Goal: Find specific page/section: Find specific page/section

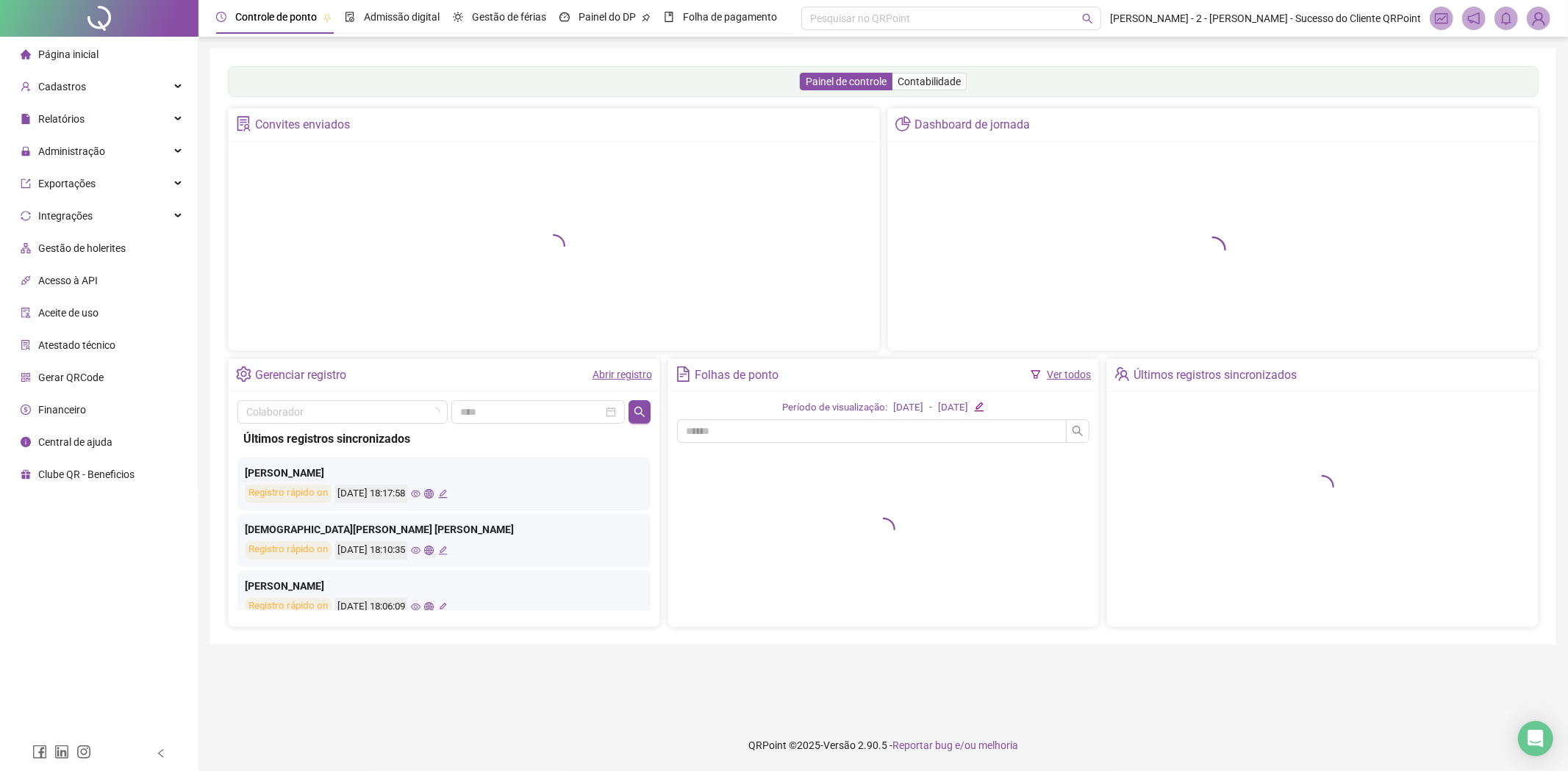
click at [1541, 19] on img at bounding box center [1538, 18] width 22 height 22
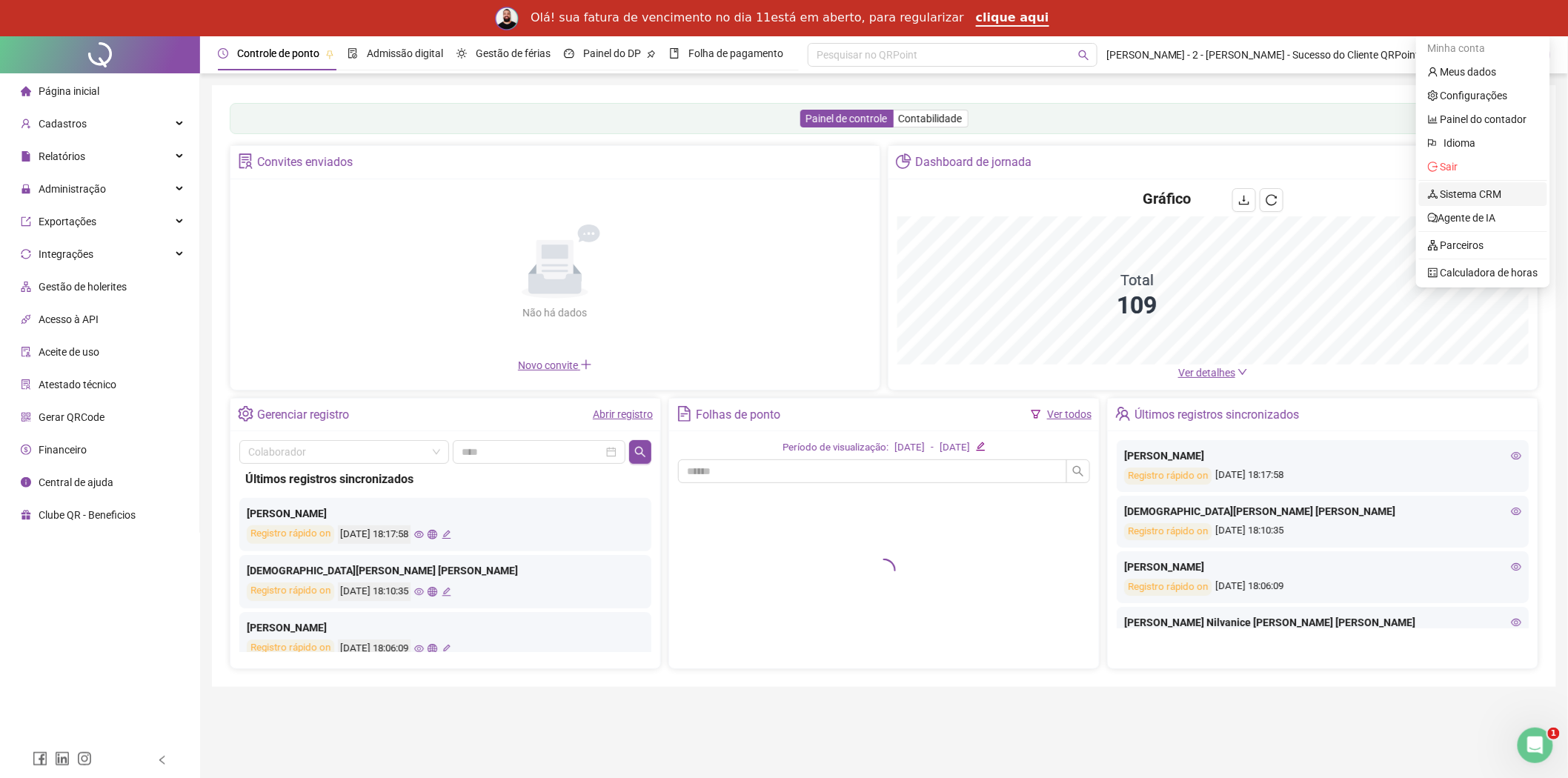
click at [1471, 200] on link "Sistema CRM" at bounding box center [1464, 194] width 74 height 12
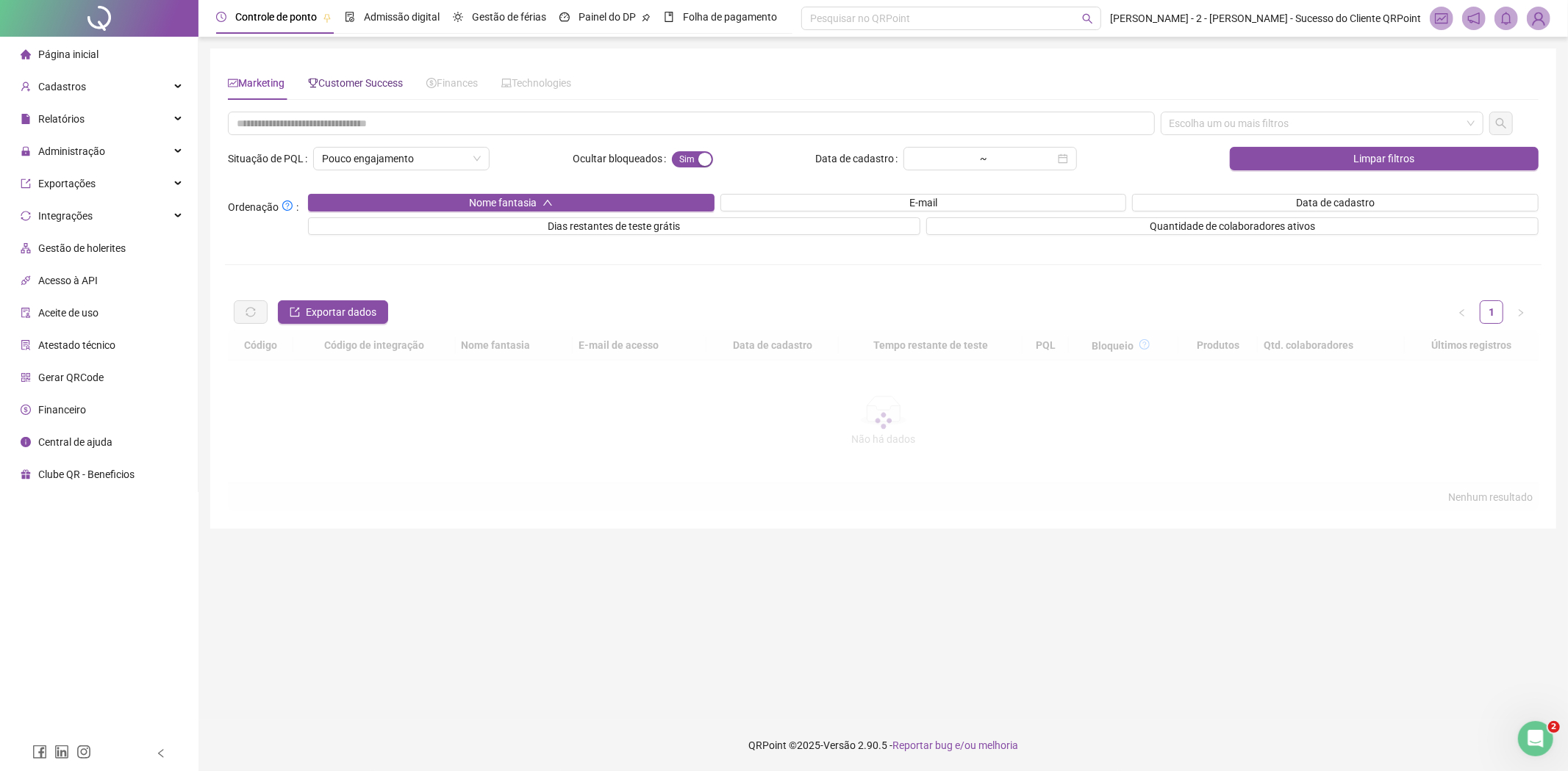
click at [351, 82] on span "Customer Success" at bounding box center [355, 83] width 95 height 12
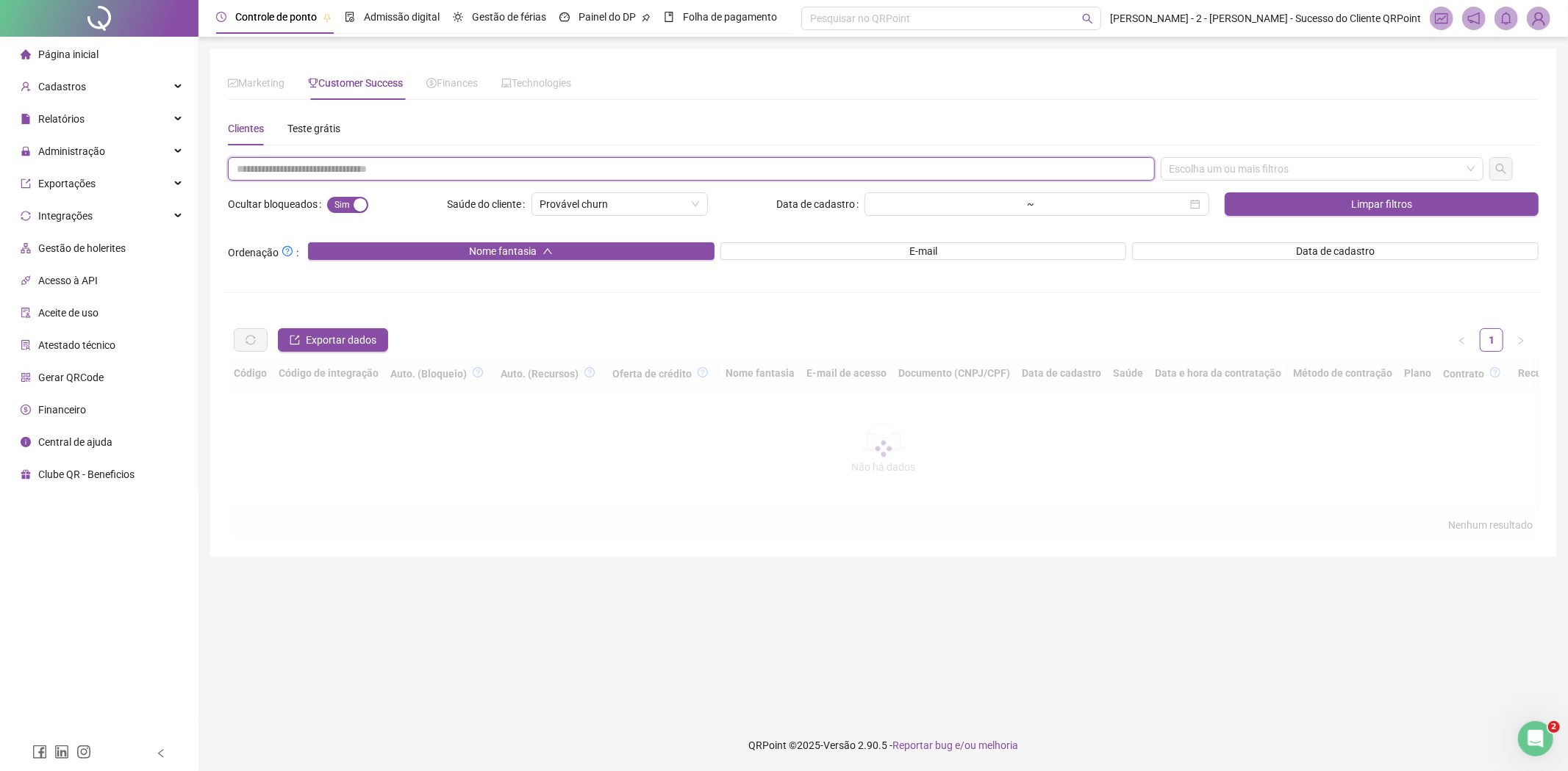
click at [364, 174] on input "text" at bounding box center [691, 169] width 927 height 24
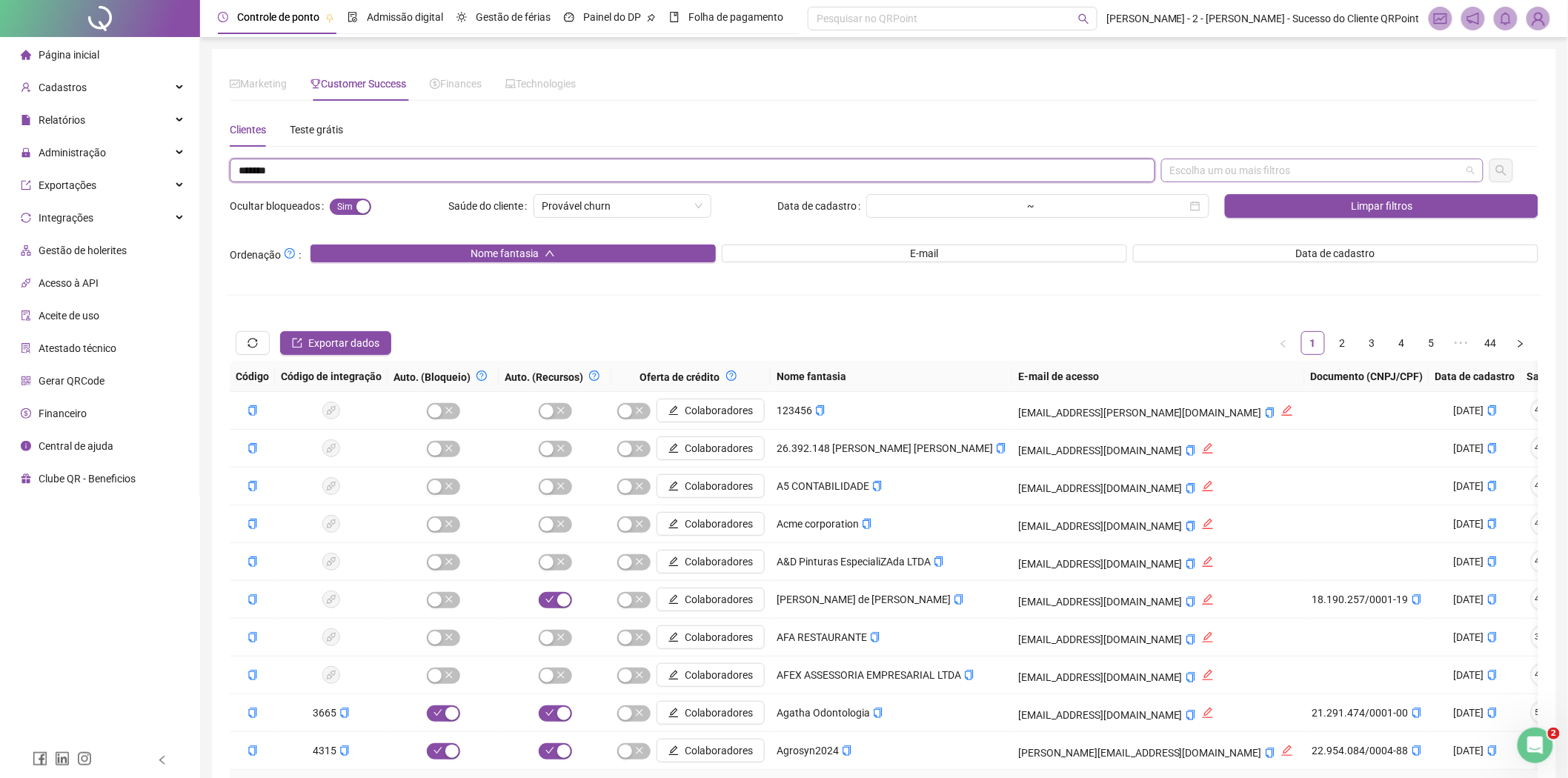
click at [1187, 169] on div "Escolha um ou mais filtros" at bounding box center [1322, 171] width 323 height 24
type input "*******"
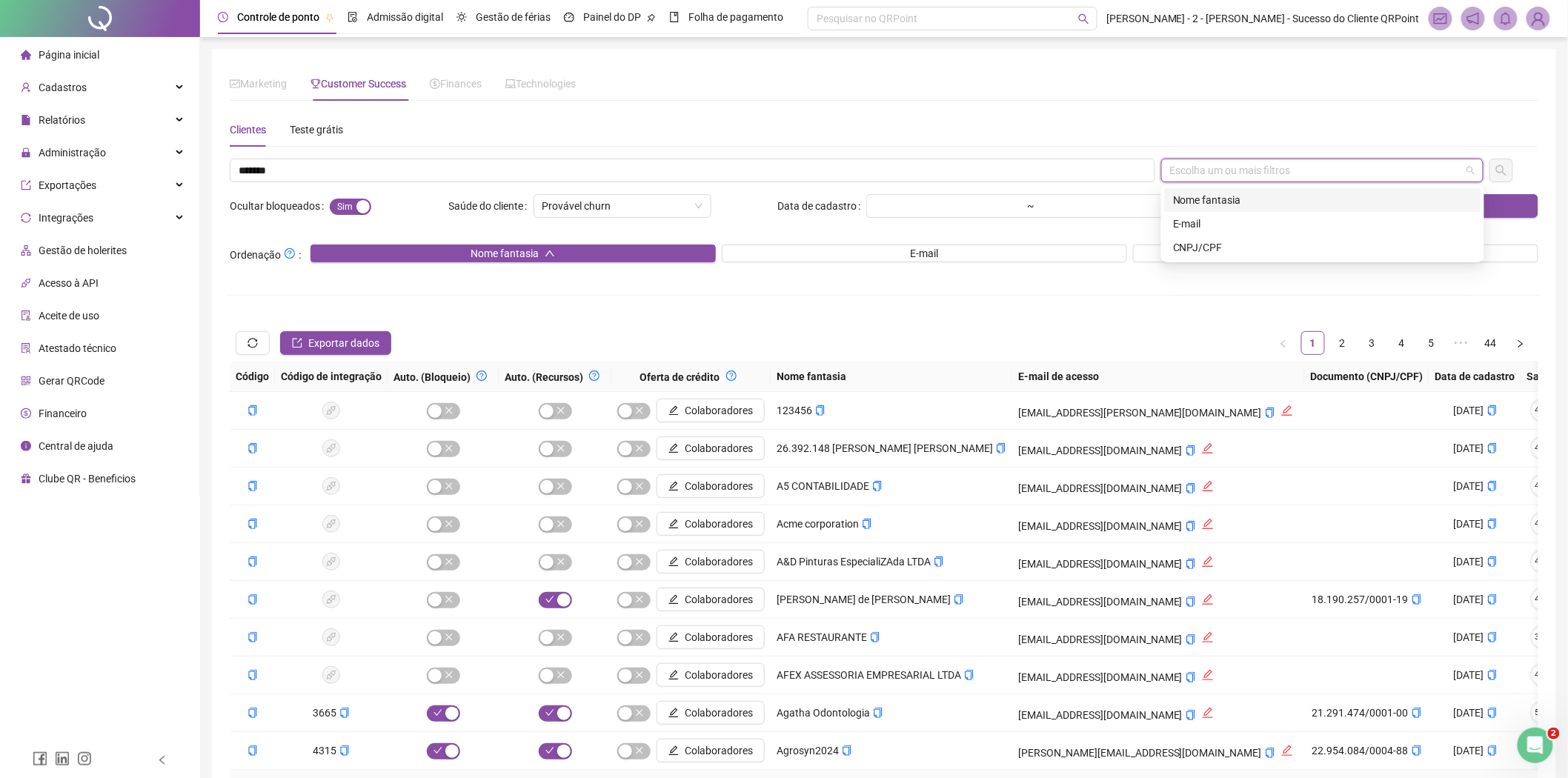
click at [1212, 195] on div "Nome fantasia" at bounding box center [1322, 200] width 299 height 16
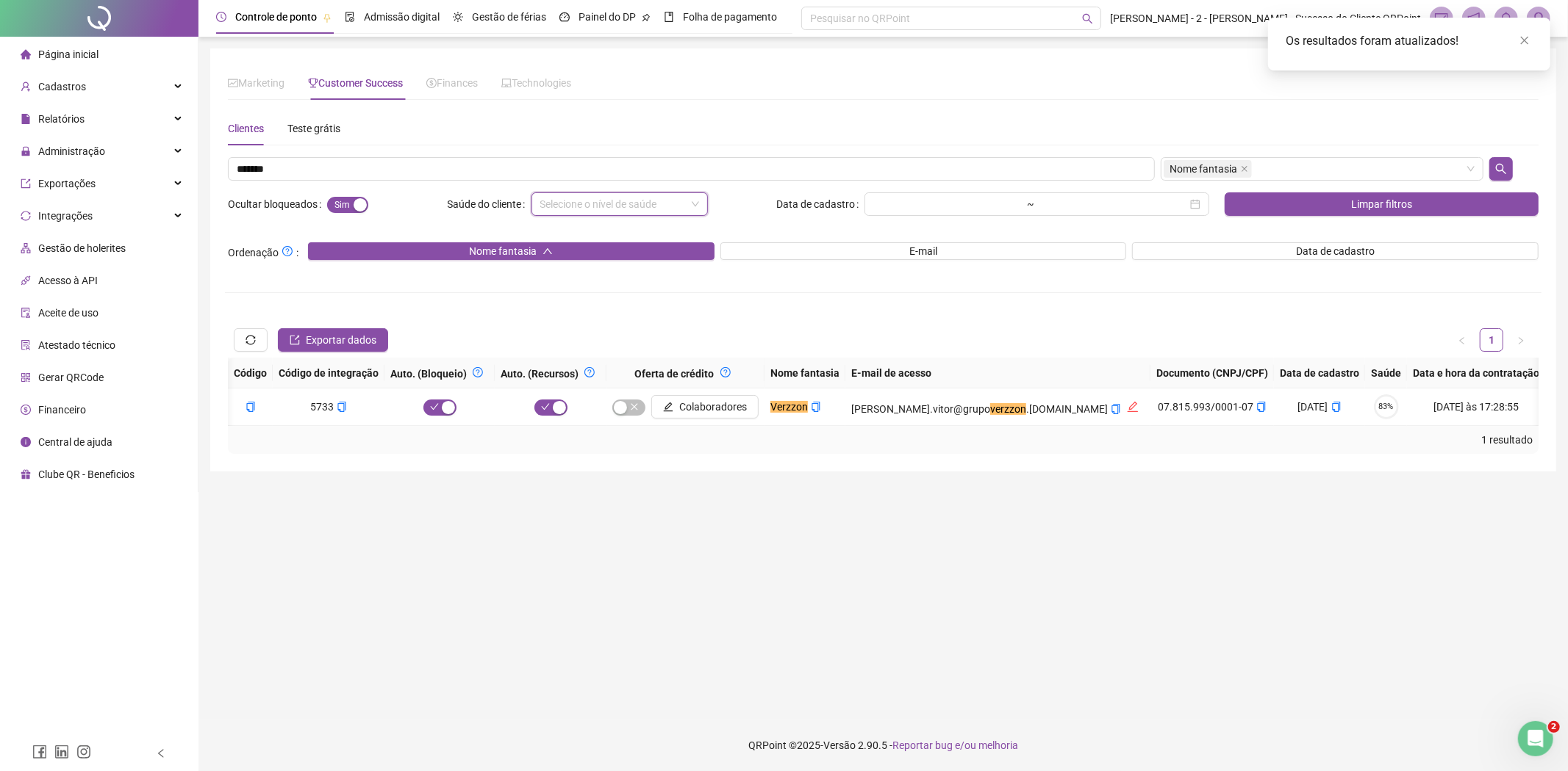
scroll to position [0, 1049]
